Goal: Information Seeking & Learning: Learn about a topic

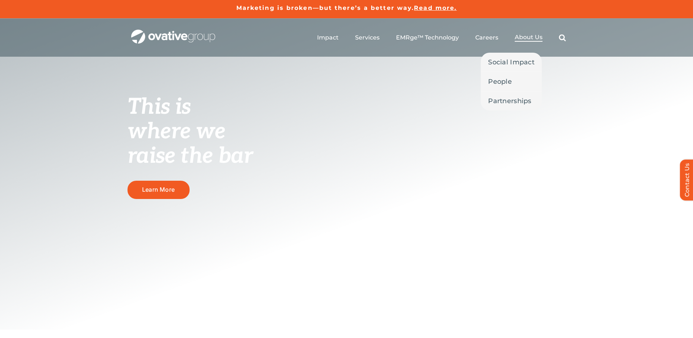
click at [530, 37] on span "About Us" at bounding box center [529, 37] width 28 height 7
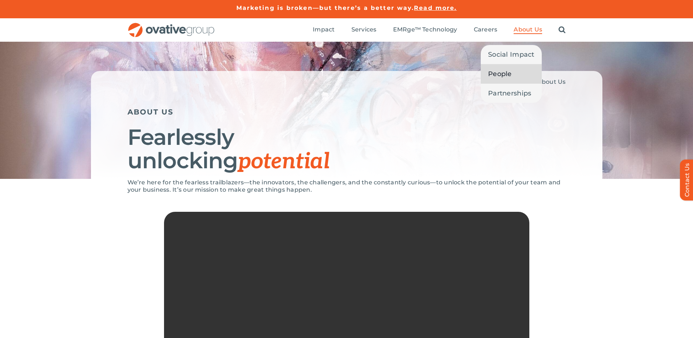
click at [501, 73] on span "People" at bounding box center [500, 74] width 24 height 10
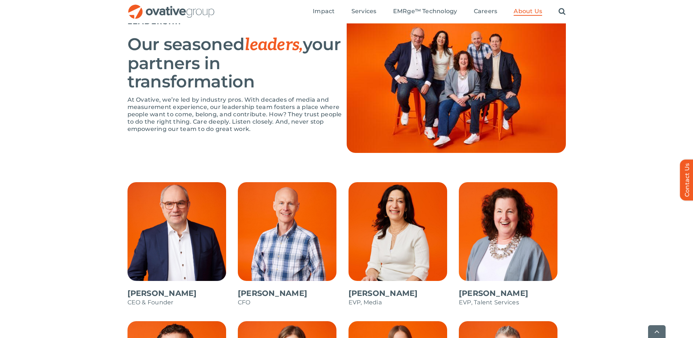
scroll to position [475, 0]
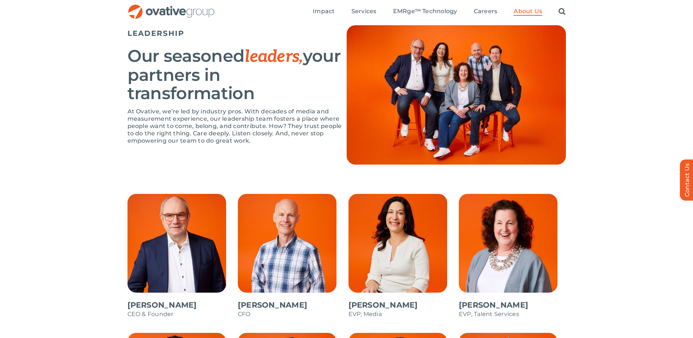
click at [175, 282] on span at bounding box center [180, 260] width 107 height 132
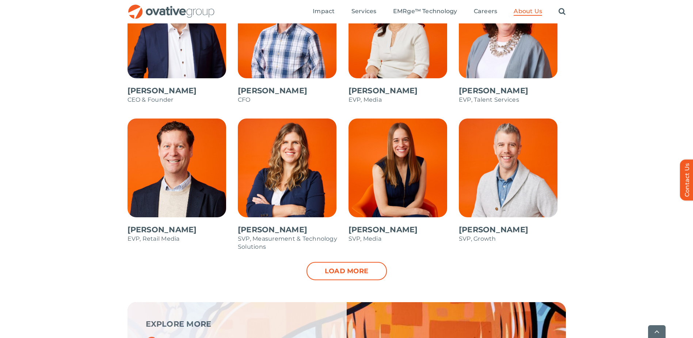
scroll to position [731, 0]
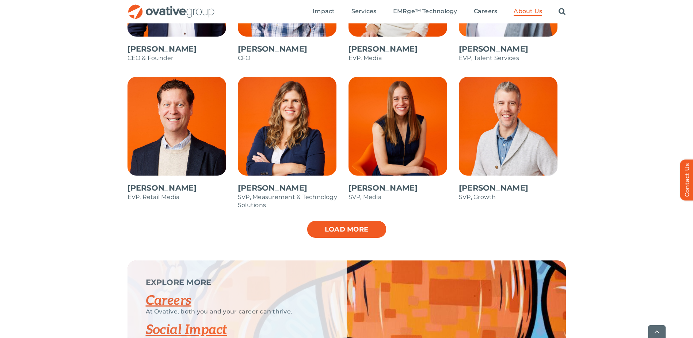
click at [356, 232] on link "Load more" at bounding box center [347, 229] width 80 height 18
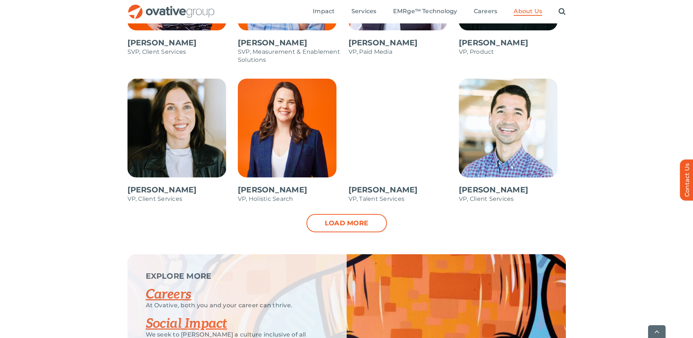
scroll to position [1023, 0]
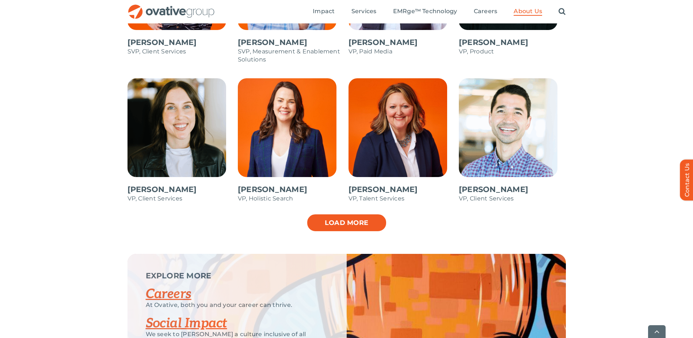
click at [365, 226] on link "Load more" at bounding box center [347, 222] width 80 height 18
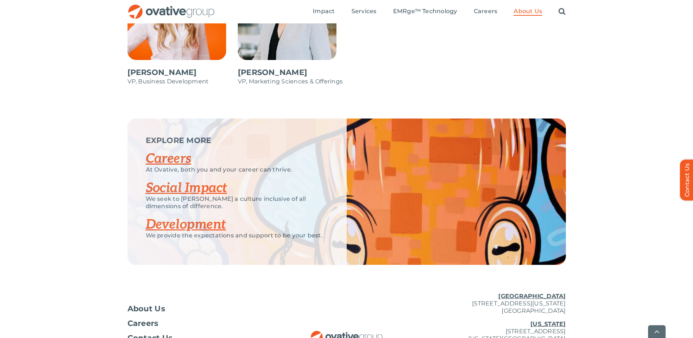
scroll to position [1355, 0]
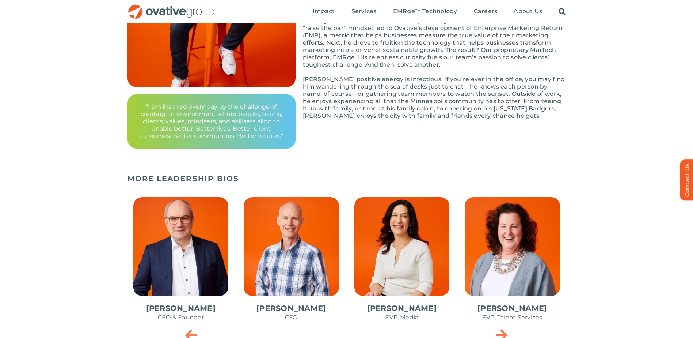
scroll to position [183, 0]
